Goal: Check status

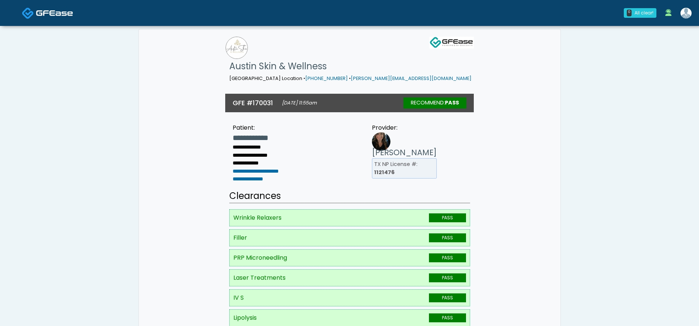
click at [299, 104] on small "[DATE] 11:55am" at bounding box center [299, 103] width 35 height 6
click at [317, 100] on small "[DATE] 11:55am" at bounding box center [299, 103] width 35 height 6
click at [243, 101] on h3 "GFE #170031" at bounding box center [253, 102] width 40 height 9
click at [394, 172] on b "1121476" at bounding box center [384, 171] width 20 height 7
click at [256, 100] on h3 "GFE #170031" at bounding box center [253, 102] width 40 height 9
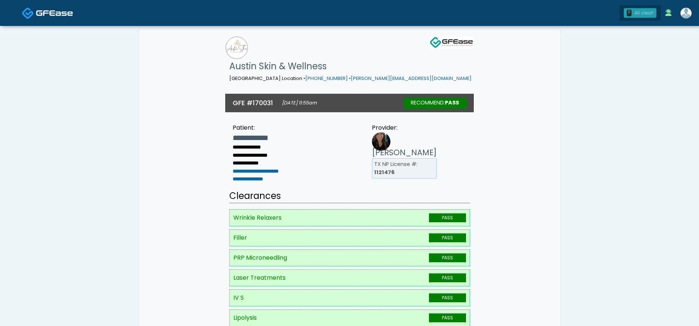
click at [645, 14] on div "All clear!" at bounding box center [643, 13] width 19 height 7
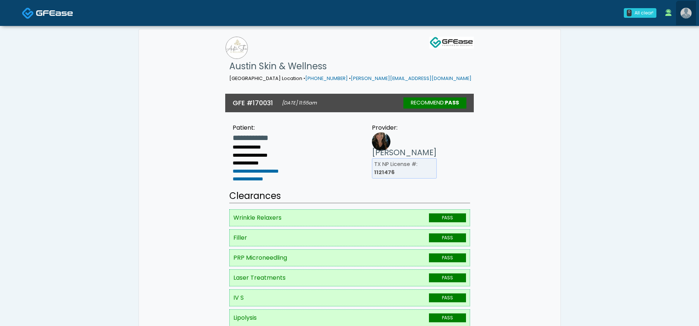
click at [691, 16] on link at bounding box center [686, 13] width 20 height 24
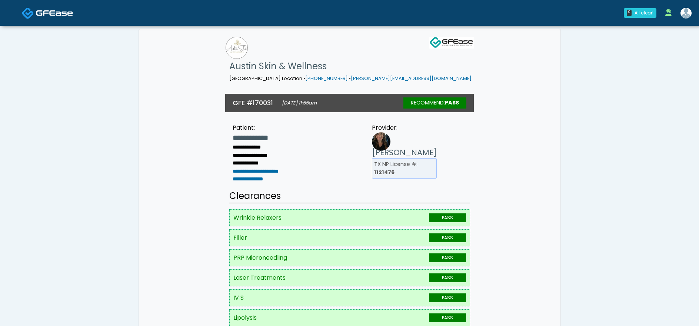
click at [48, 16] on img at bounding box center [54, 12] width 37 height 7
